Goal: Connect with others: Establish contact or relationships with other users

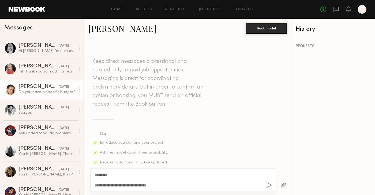
scroll to position [344, 0]
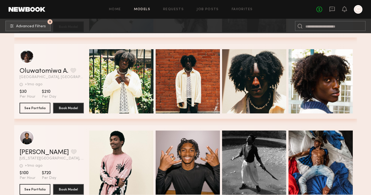
scroll to position [5436, 0]
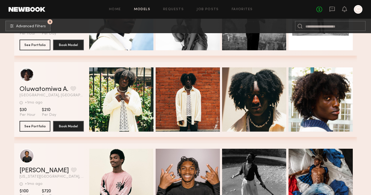
click at [303, 27] on div at bounding box center [300, 26] width 10 height 10
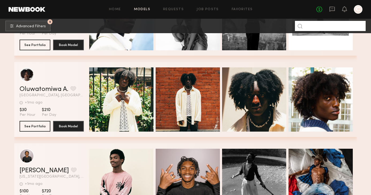
click at [308, 25] on input at bounding box center [330, 26] width 71 height 10
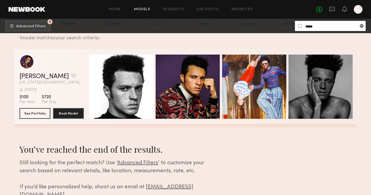
scroll to position [105, 0]
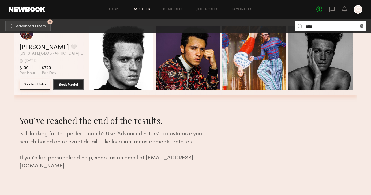
type input "*****"
click at [37, 88] on button "See Portfolio" at bounding box center [35, 84] width 31 height 11
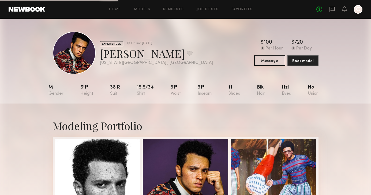
click at [272, 62] on button "Message" at bounding box center [269, 60] width 31 height 11
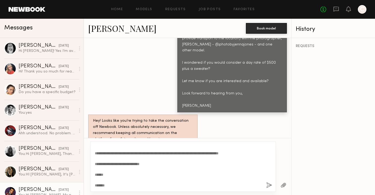
scroll to position [26, 0]
type textarea "**********"
click at [268, 186] on button "button" at bounding box center [269, 185] width 6 height 7
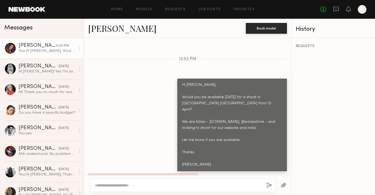
scroll to position [535, 0]
